Goal: Transaction & Acquisition: Book appointment/travel/reservation

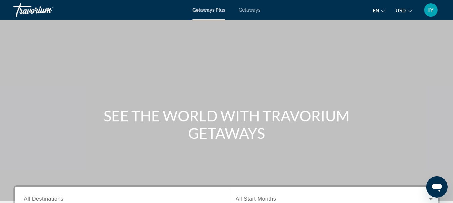
click at [249, 8] on span "Getaways" at bounding box center [250, 9] width 22 height 5
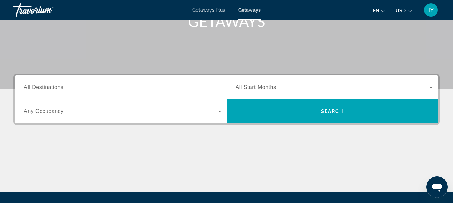
scroll to position [123, 0]
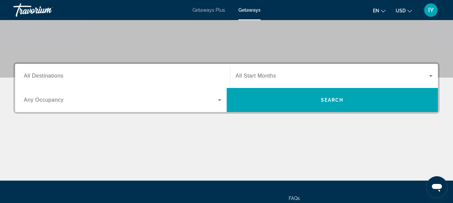
click at [27, 75] on span "All Destinations" at bounding box center [44, 76] width 40 height 6
click at [27, 75] on input "Destination All Destinations" at bounding box center [122, 76] width 197 height 8
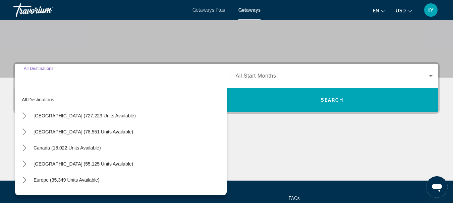
scroll to position [164, 0]
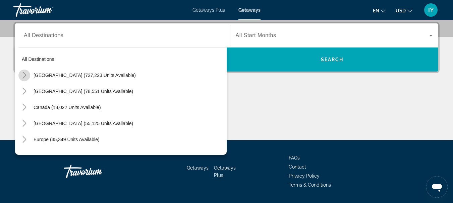
click at [26, 75] on icon "Toggle United States (727,223 units available) submenu" at bounding box center [24, 75] width 7 height 7
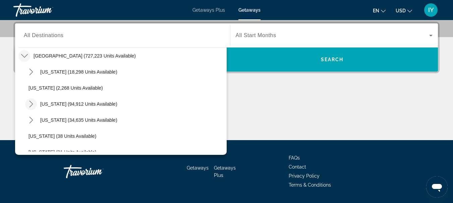
click at [31, 103] on icon "Toggle California (94,912 units available) submenu" at bounding box center [31, 104] width 4 height 7
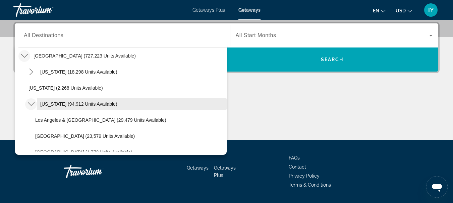
click at [52, 105] on span "[US_STATE] (94,912 units available)" at bounding box center [78, 104] width 77 height 5
type input "**********"
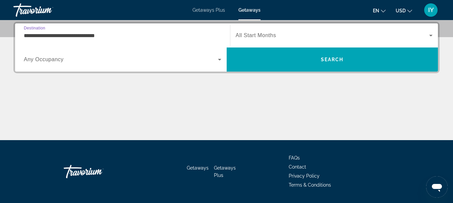
click at [430, 33] on icon "Search widget" at bounding box center [430, 35] width 8 height 8
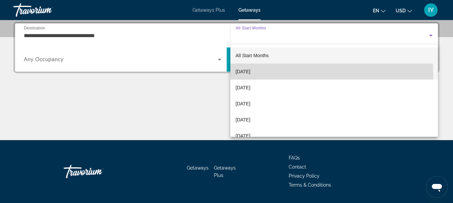
click at [271, 74] on mat-option "[DATE]" at bounding box center [334, 72] width 208 height 16
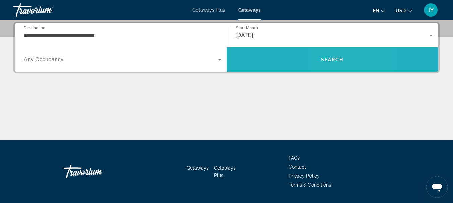
click at [331, 58] on span "Search" at bounding box center [332, 59] width 23 height 5
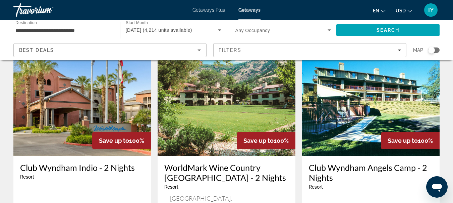
scroll to position [562, 0]
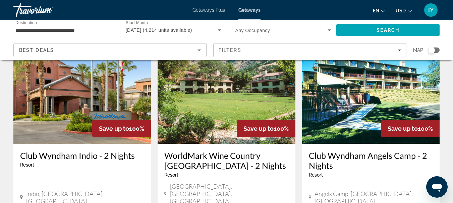
click at [214, 151] on h3 "WorldMark Wine Country [GEOGRAPHIC_DATA] - 2 Nights" at bounding box center [226, 161] width 124 height 20
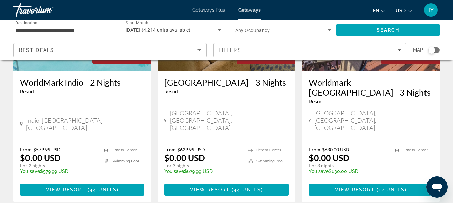
scroll to position [886, 0]
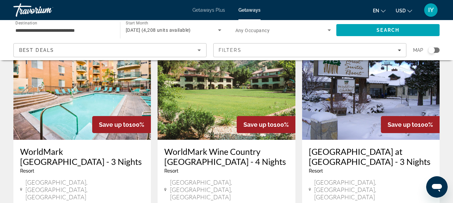
scroll to position [795, 0]
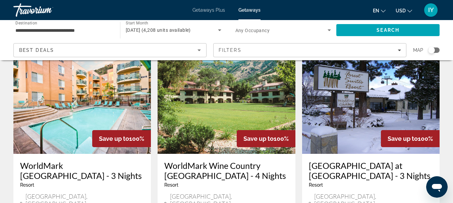
click at [355, 161] on h3 "[GEOGRAPHIC_DATA] at [GEOGRAPHIC_DATA] - 3 Nights" at bounding box center [371, 171] width 124 height 20
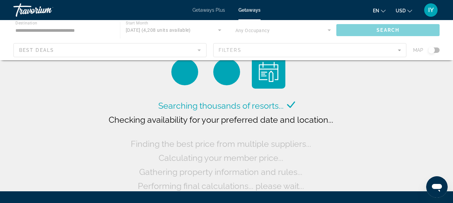
click at [248, 9] on span "Getaways" at bounding box center [249, 9] width 22 height 5
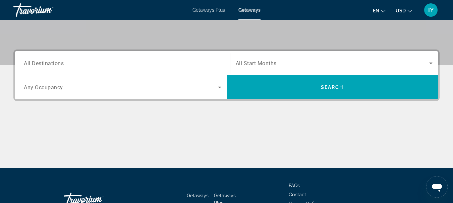
scroll to position [170, 0]
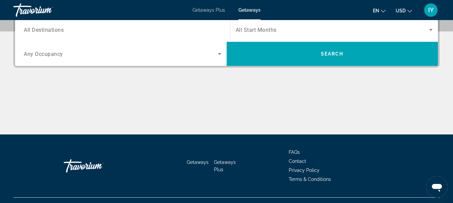
click at [26, 29] on span "All Destinations" at bounding box center [44, 29] width 40 height 6
click at [26, 29] on input "Destination All Destinations" at bounding box center [122, 30] width 197 height 8
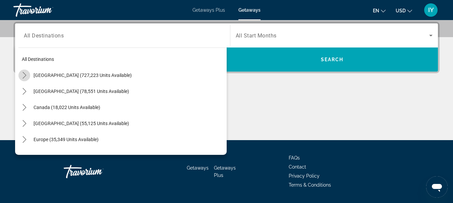
click at [24, 77] on icon "Toggle United States (727,223 units available) submenu" at bounding box center [24, 75] width 4 height 7
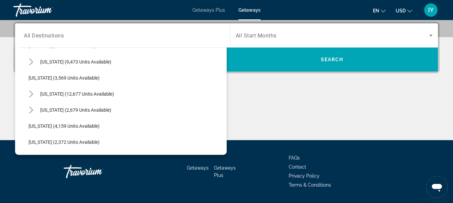
scroll to position [395, 0]
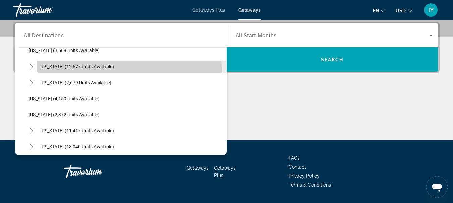
click at [94, 69] on span "[US_STATE] (12,677 units available)" at bounding box center [77, 66] width 74 height 5
type input "**********"
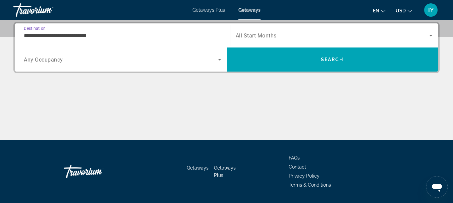
click at [430, 38] on icon "Search widget" at bounding box center [430, 35] width 8 height 8
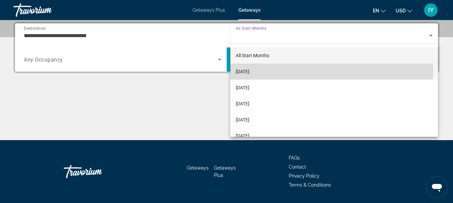
click at [249, 69] on span "[DATE]" at bounding box center [243, 72] width 14 height 8
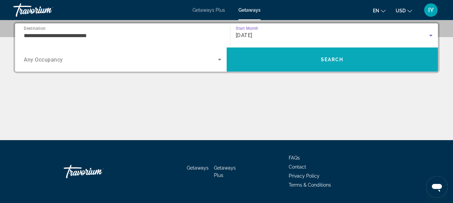
click at [332, 57] on span "Search" at bounding box center [332, 59] width 23 height 5
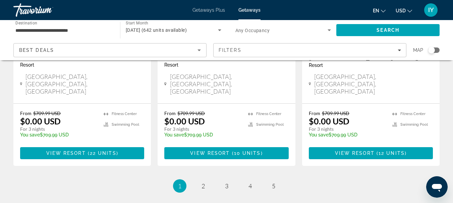
scroll to position [941, 0]
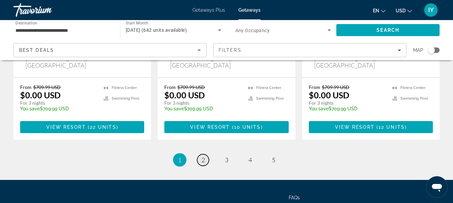
click at [202, 156] on span "2" at bounding box center [202, 159] width 3 height 7
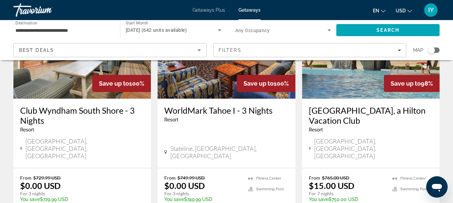
scroll to position [48, 0]
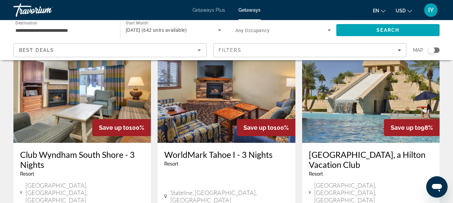
click at [72, 154] on h3 "Club Wyndham South Shore - 3 Nights" at bounding box center [82, 160] width 124 height 20
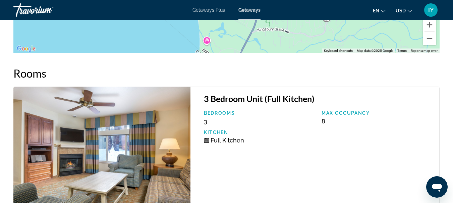
scroll to position [1161, 0]
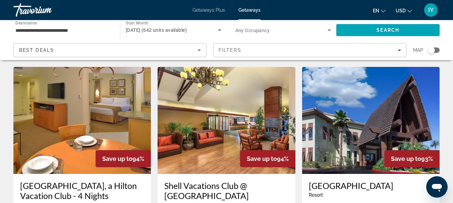
scroll to position [921, 0]
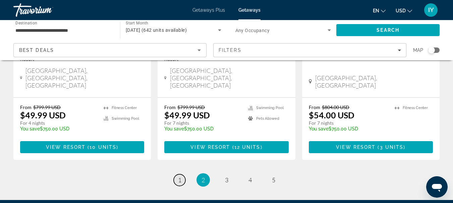
click at [181, 177] on span "1" at bounding box center [179, 180] width 3 height 7
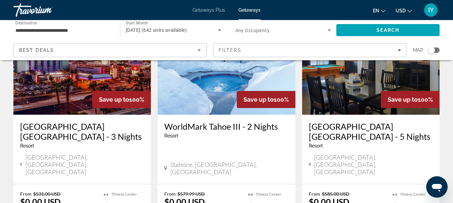
scroll to position [82, 0]
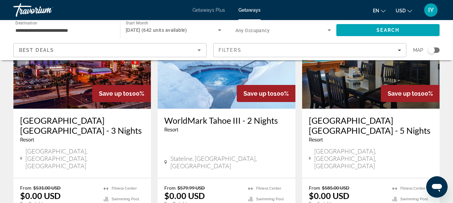
click at [204, 95] on img "Main content" at bounding box center [225, 55] width 137 height 107
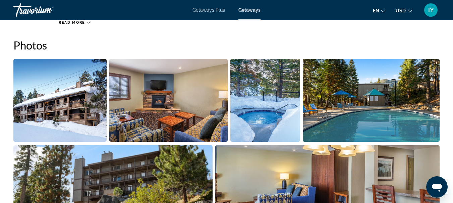
scroll to position [447, 0]
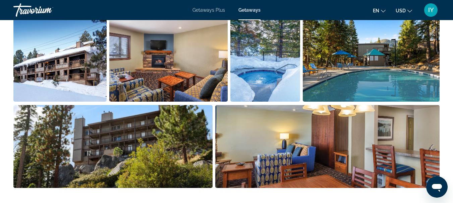
click at [58, 70] on img "Open full-screen image slider" at bounding box center [59, 60] width 93 height 83
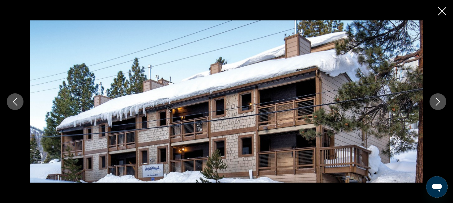
click at [439, 104] on icon "Next image" at bounding box center [438, 102] width 8 height 8
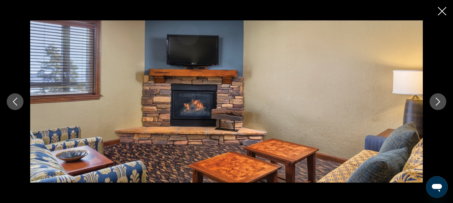
click at [439, 104] on icon "Next image" at bounding box center [438, 102] width 8 height 8
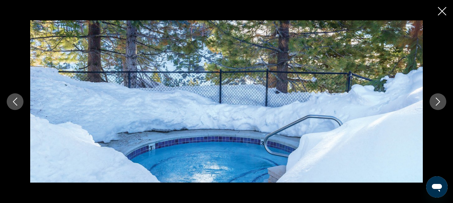
click at [439, 104] on icon "Next image" at bounding box center [438, 102] width 8 height 8
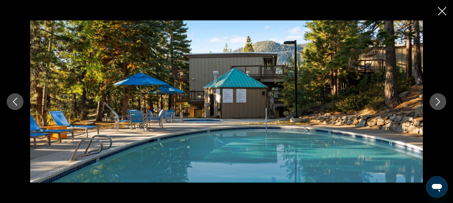
click at [439, 104] on icon "Next image" at bounding box center [438, 102] width 8 height 8
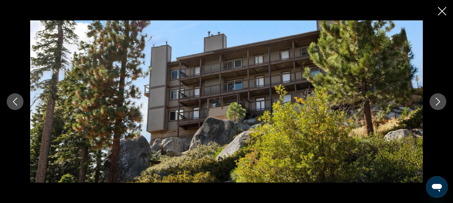
click at [439, 104] on icon "Next image" at bounding box center [438, 102] width 8 height 8
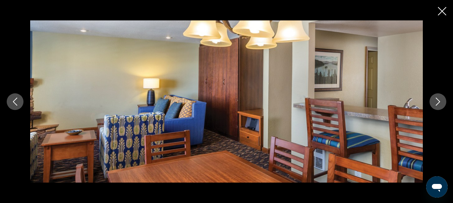
click at [439, 104] on icon "Next image" at bounding box center [438, 102] width 8 height 8
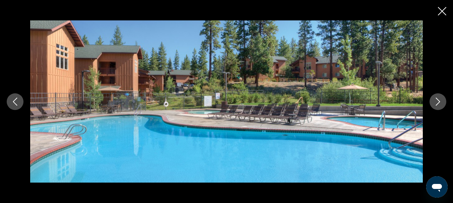
click at [11, 105] on icon "Previous image" at bounding box center [15, 102] width 8 height 8
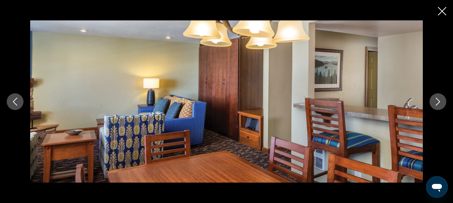
scroll to position [558, 0]
click at [436, 105] on icon "Next image" at bounding box center [438, 102] width 4 height 8
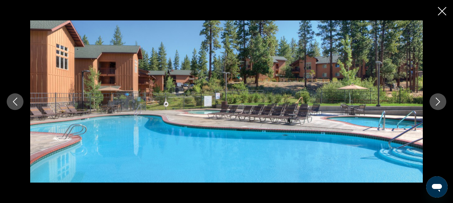
click at [436, 105] on icon "Next image" at bounding box center [438, 102] width 4 height 8
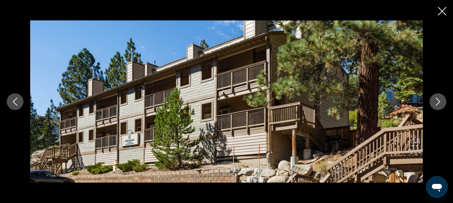
click at [436, 105] on icon "Next image" at bounding box center [438, 102] width 4 height 8
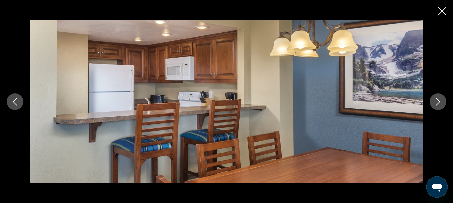
click at [436, 105] on icon "Next image" at bounding box center [438, 102] width 4 height 8
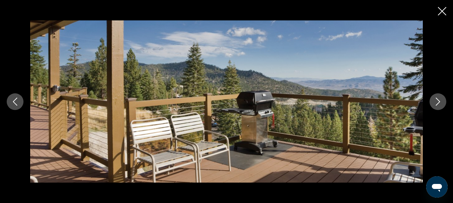
click at [436, 105] on icon "Next image" at bounding box center [438, 102] width 4 height 8
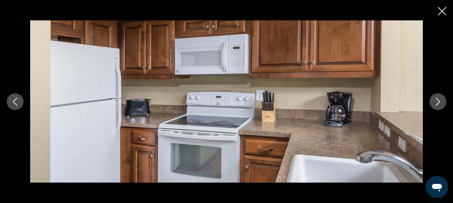
click at [10, 100] on button "Previous image" at bounding box center [15, 101] width 17 height 17
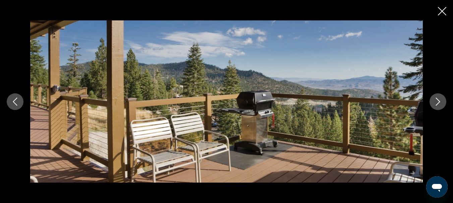
click at [440, 103] on icon "Next image" at bounding box center [438, 102] width 8 height 8
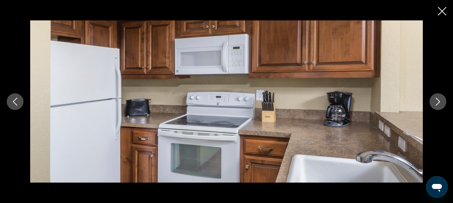
click at [440, 103] on icon "Next image" at bounding box center [438, 102] width 8 height 8
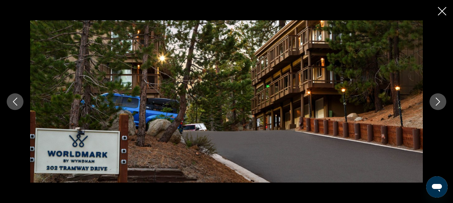
click at [440, 103] on icon "Next image" at bounding box center [438, 102] width 8 height 8
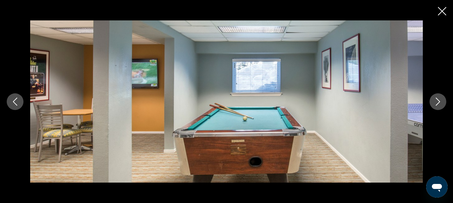
click at [440, 103] on icon "Next image" at bounding box center [438, 102] width 8 height 8
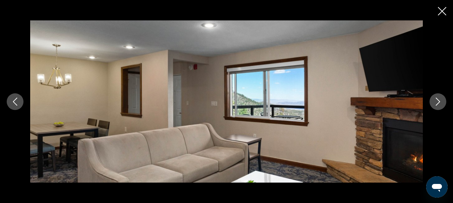
click at [440, 103] on icon "Next image" at bounding box center [438, 102] width 8 height 8
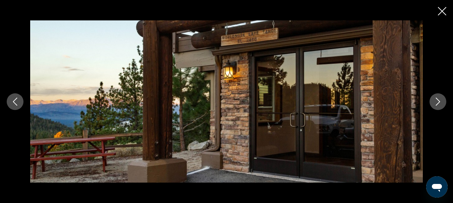
click at [440, 103] on icon "Next image" at bounding box center [438, 102] width 8 height 8
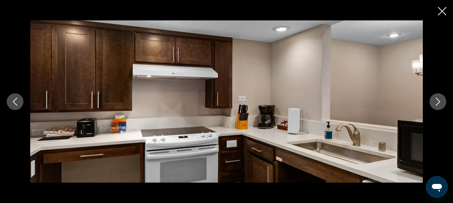
click at [441, 9] on icon "Close slideshow" at bounding box center [442, 11] width 8 height 8
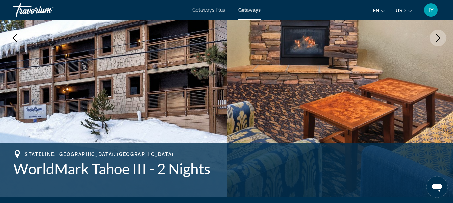
scroll to position [0, 0]
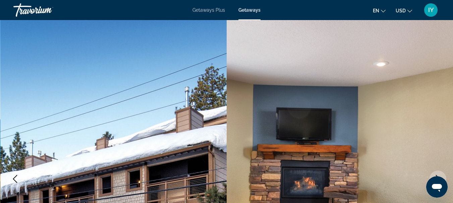
click at [251, 10] on span "Getaways" at bounding box center [249, 9] width 22 height 5
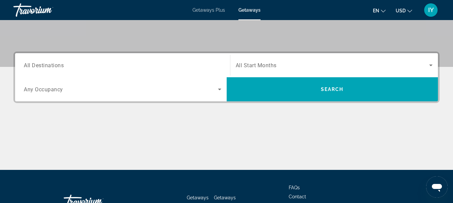
scroll to position [135, 0]
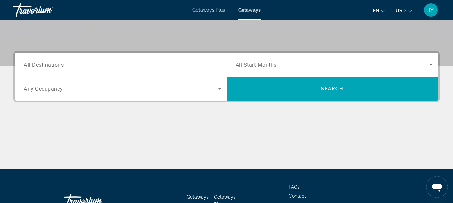
click at [28, 65] on span "All Destinations" at bounding box center [44, 64] width 40 height 6
click at [28, 65] on input "Destination All Destinations" at bounding box center [122, 65] width 197 height 8
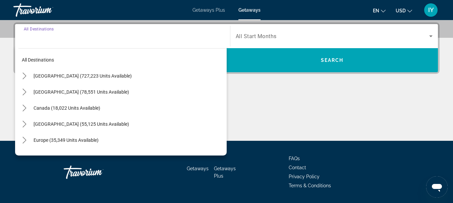
scroll to position [164, 0]
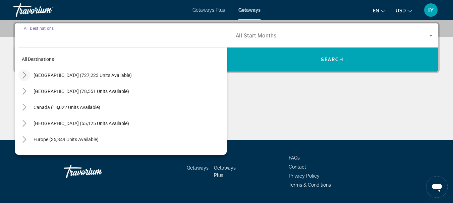
click at [22, 76] on icon "Toggle United States (727,223 units available) submenu" at bounding box center [24, 75] width 7 height 7
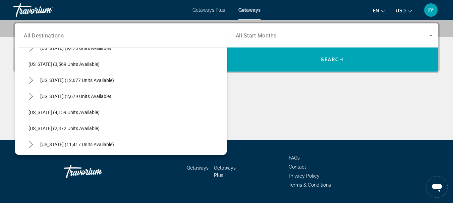
scroll to position [384, 0]
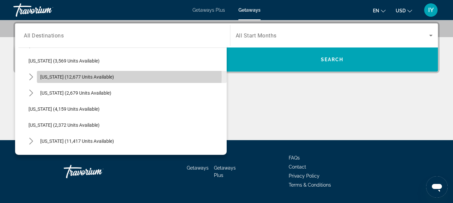
click at [85, 77] on span "[US_STATE] (12,677 units available)" at bounding box center [77, 76] width 74 height 5
type input "**********"
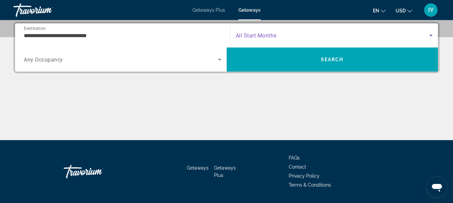
click at [431, 36] on icon "Search widget" at bounding box center [430, 36] width 3 height 2
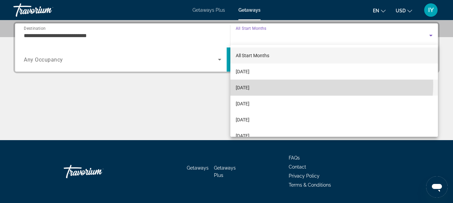
click at [306, 85] on mat-option "[DATE]" at bounding box center [334, 88] width 208 height 16
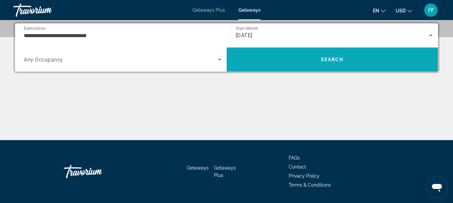
click at [331, 54] on span "Search" at bounding box center [331, 60] width 211 height 16
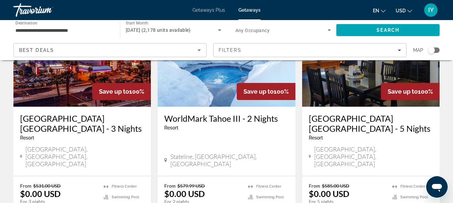
scroll to position [86, 0]
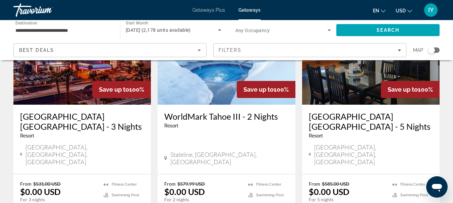
click at [190, 82] on img "Main content" at bounding box center [225, 51] width 137 height 107
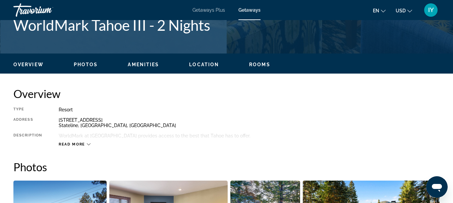
scroll to position [275, 0]
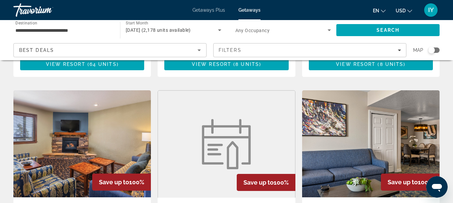
scroll to position [551, 0]
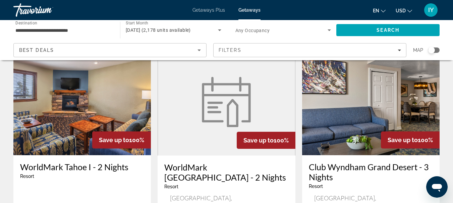
click at [58, 87] on img "Main content" at bounding box center [81, 101] width 137 height 107
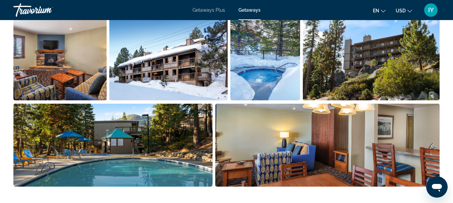
scroll to position [453, 0]
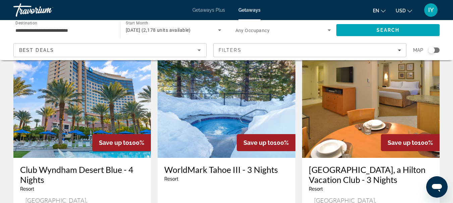
scroll to position [875, 0]
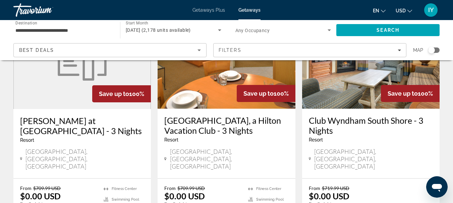
scroll to position [80, 0]
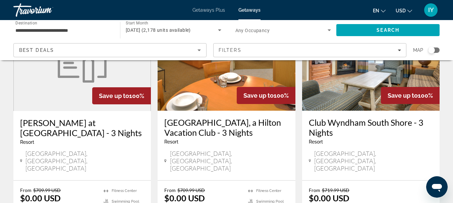
click at [341, 124] on h3 "Club Wyndham South Shore - 3 Nights" at bounding box center [371, 128] width 124 height 20
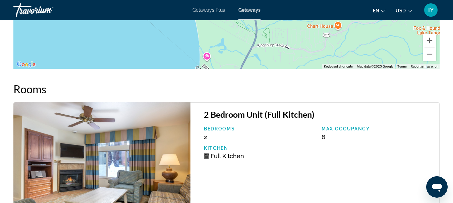
scroll to position [1018, 0]
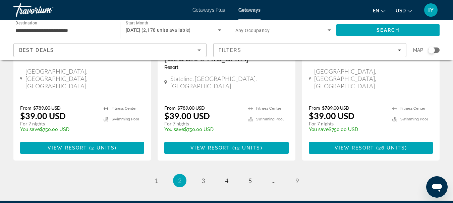
scroll to position [697, 0]
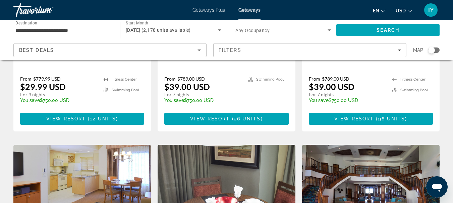
click at [250, 11] on span "Getaways" at bounding box center [249, 9] width 22 height 5
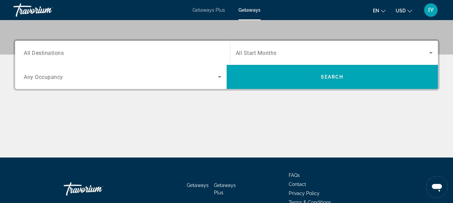
scroll to position [151, 0]
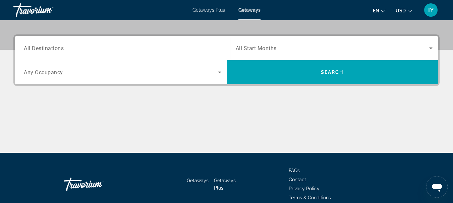
click at [25, 47] on span "All Destinations" at bounding box center [44, 48] width 40 height 6
click at [25, 47] on input "Destination All Destinations" at bounding box center [122, 49] width 197 height 8
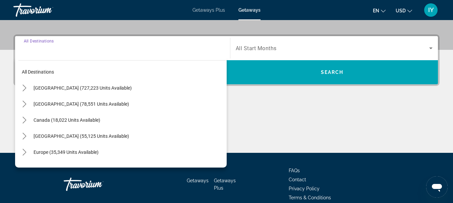
scroll to position [164, 0]
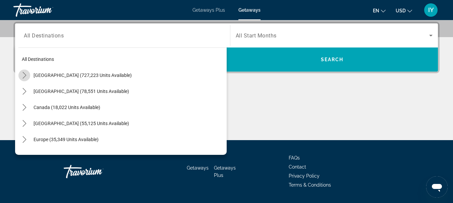
click at [25, 74] on icon "Toggle United States (727,223 units available) submenu" at bounding box center [24, 75] width 4 height 7
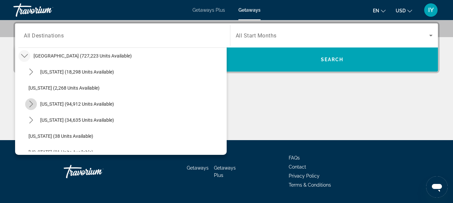
click at [31, 104] on icon "Toggle California (94,912 units available) submenu" at bounding box center [31, 104] width 7 height 7
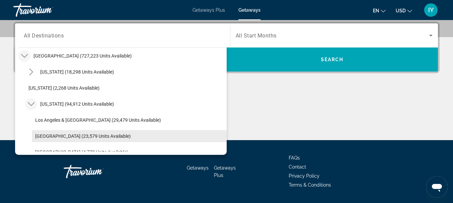
click at [47, 134] on span "[GEOGRAPHIC_DATA] (23,579 units available)" at bounding box center [82, 136] width 95 height 5
type input "**********"
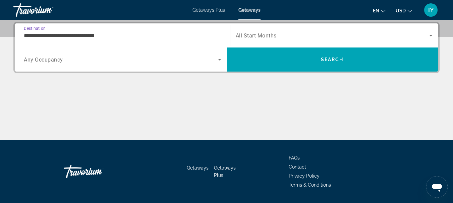
click at [431, 35] on icon "Search widget" at bounding box center [430, 35] width 8 height 8
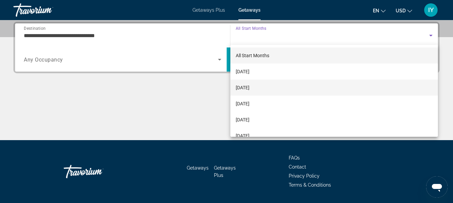
click at [297, 87] on mat-option "[DATE]" at bounding box center [334, 88] width 208 height 16
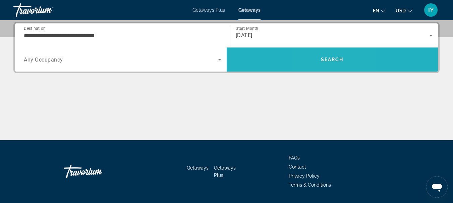
click at [322, 62] on span "Search" at bounding box center [332, 59] width 23 height 5
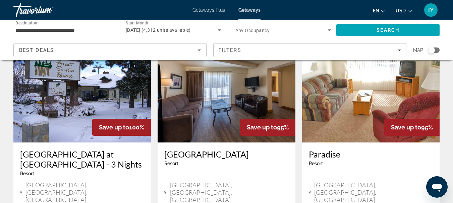
scroll to position [327, 0]
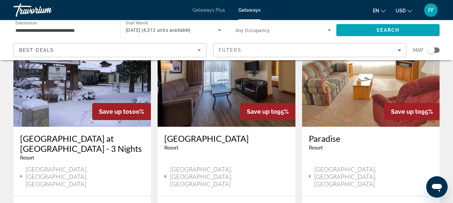
click at [97, 134] on h3 "[GEOGRAPHIC_DATA] at [GEOGRAPHIC_DATA] - 3 Nights" at bounding box center [82, 144] width 124 height 20
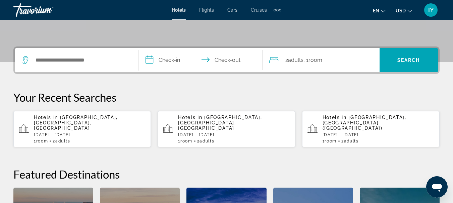
scroll to position [137, 0]
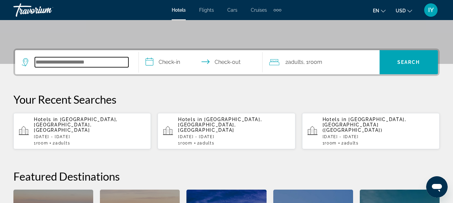
click at [41, 62] on input "Search hotel destination" at bounding box center [81, 62] width 93 height 10
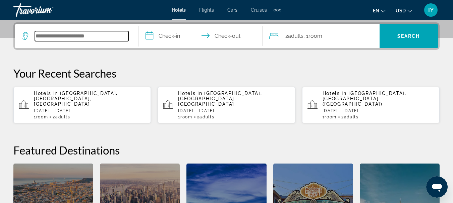
scroll to position [164, 0]
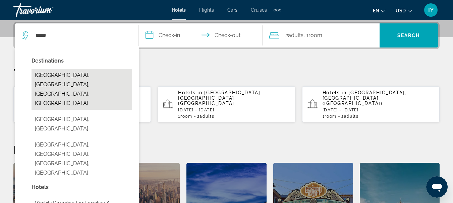
click at [52, 73] on button "Waikiki Beach, Oahu Island, HI, United States" at bounding box center [81, 89] width 101 height 41
type input "**********"
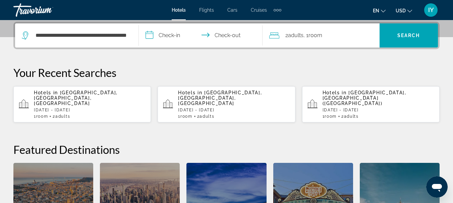
click at [148, 35] on input "**********" at bounding box center [202, 36] width 126 height 26
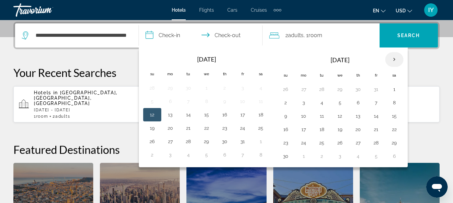
click at [394, 59] on th "Next month" at bounding box center [394, 59] width 18 height 15
click at [283, 131] on button "21" at bounding box center [285, 129] width 11 height 9
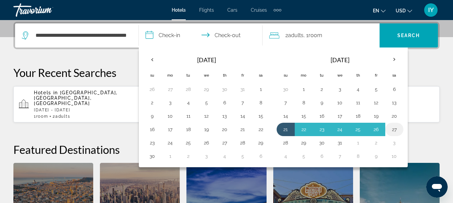
click at [391, 130] on button "27" at bounding box center [394, 129] width 11 height 9
type input "**********"
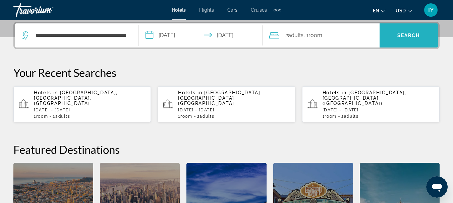
click at [408, 35] on span "Search" at bounding box center [408, 35] width 23 height 5
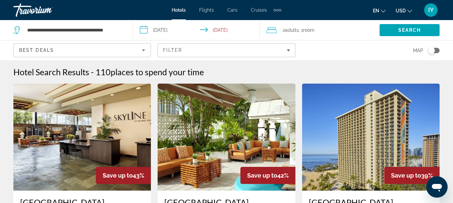
click at [142, 30] on input "**********" at bounding box center [197, 31] width 129 height 22
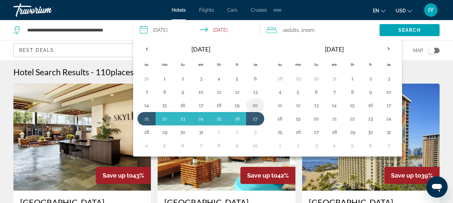
click at [254, 104] on button "20" at bounding box center [255, 105] width 11 height 9
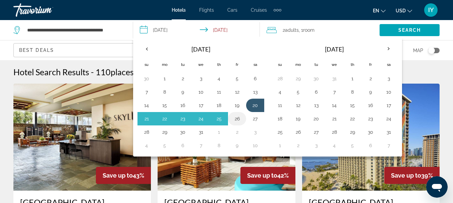
click at [239, 118] on button "26" at bounding box center [236, 118] width 11 height 9
type input "**********"
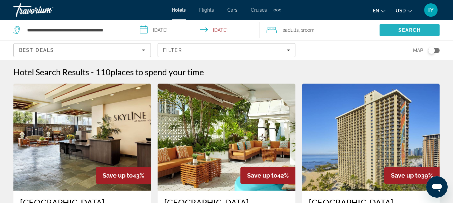
click at [409, 32] on span "Search" at bounding box center [409, 29] width 23 height 5
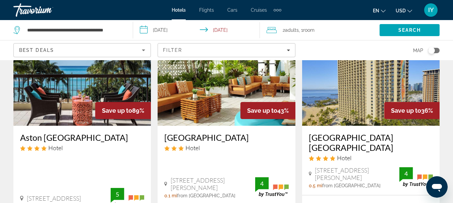
scroll to position [67, 0]
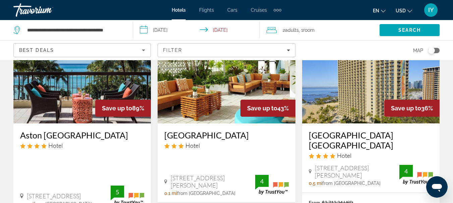
click at [66, 115] on img "Main content" at bounding box center [81, 69] width 137 height 107
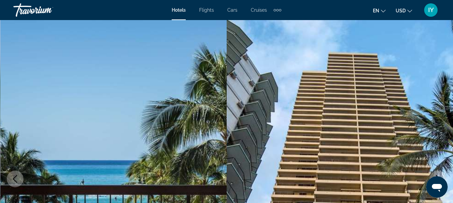
click at [180, 9] on span "Hotels" at bounding box center [179, 9] width 14 height 5
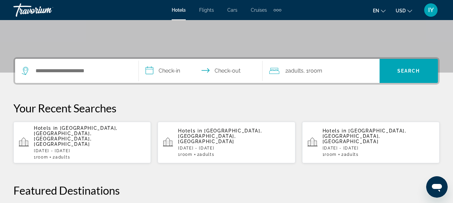
scroll to position [129, 0]
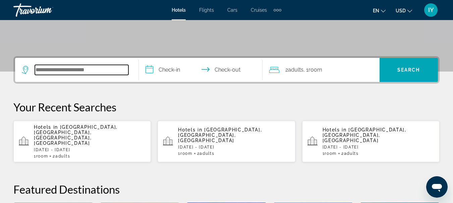
click at [41, 68] on input "Search hotel destination" at bounding box center [81, 70] width 93 height 10
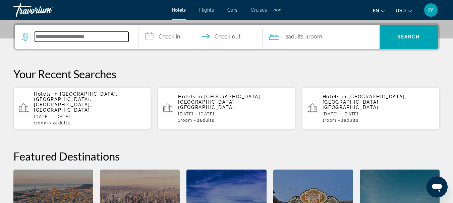
scroll to position [164, 0]
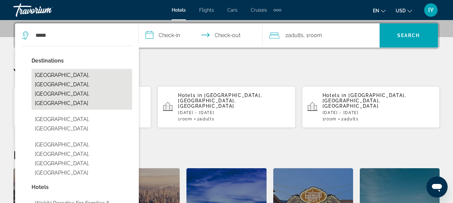
click at [61, 81] on button "Waikiki Beach, Oahu Island, HI, United States" at bounding box center [81, 89] width 101 height 41
type input "**********"
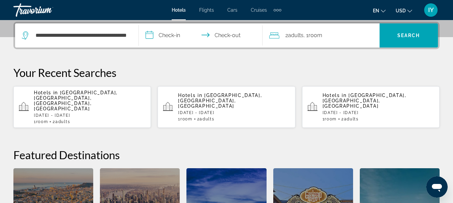
click at [151, 36] on input "**********" at bounding box center [202, 36] width 126 height 26
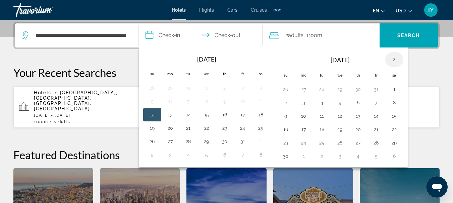
click at [393, 58] on th "Next month" at bounding box center [394, 59] width 18 height 15
click at [282, 143] on button "22" at bounding box center [285, 142] width 11 height 9
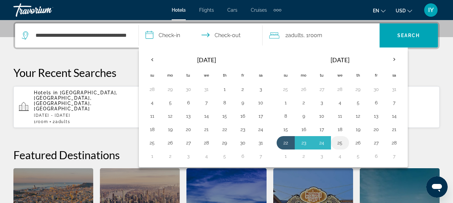
click at [340, 145] on button "25" at bounding box center [339, 142] width 11 height 9
type input "**********"
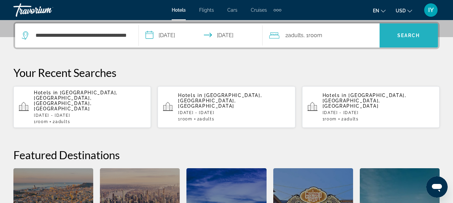
click at [407, 36] on span "Search" at bounding box center [408, 35] width 23 height 5
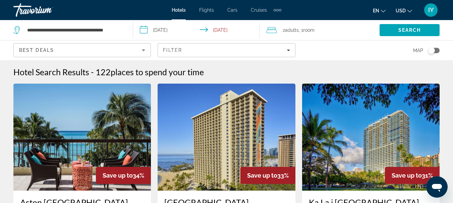
click at [144, 29] on input "**********" at bounding box center [197, 31] width 129 height 22
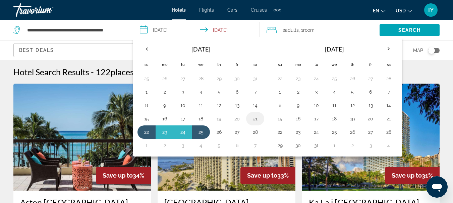
click at [256, 121] on button "21" at bounding box center [255, 118] width 11 height 9
click at [200, 132] on button "25" at bounding box center [200, 132] width 11 height 9
type input "**********"
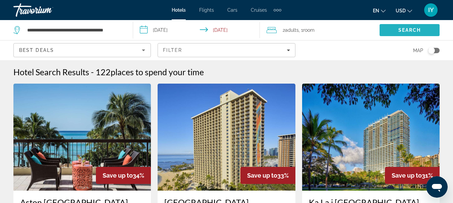
click at [407, 29] on span "Search" at bounding box center [409, 29] width 23 height 5
